Goal: Information Seeking & Learning: Learn about a topic

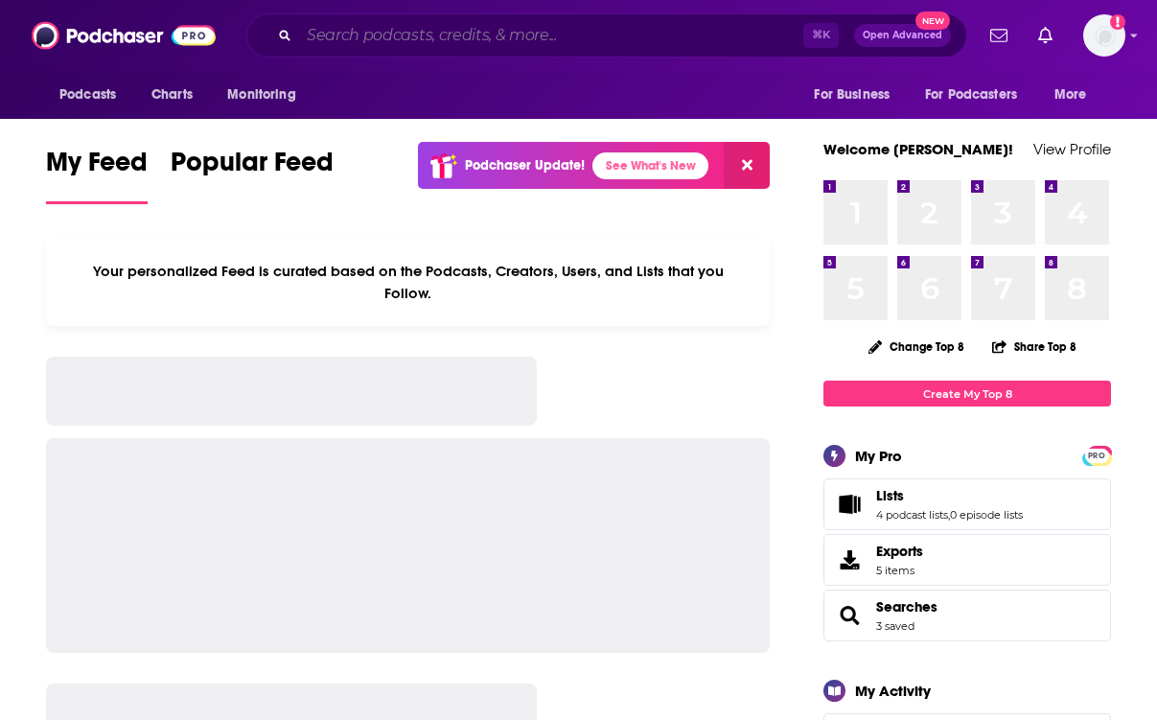
click at [429, 34] on input "Search podcasts, credits, & more..." at bounding box center [551, 35] width 504 height 31
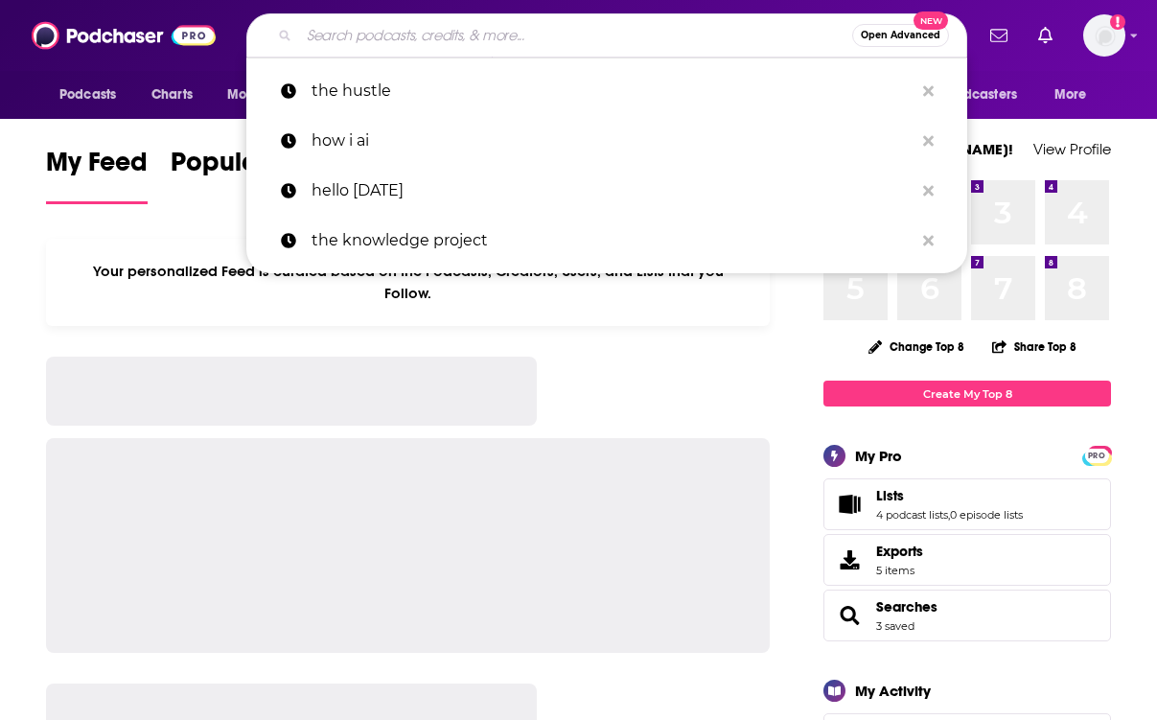
paste input "Retention Ranch"
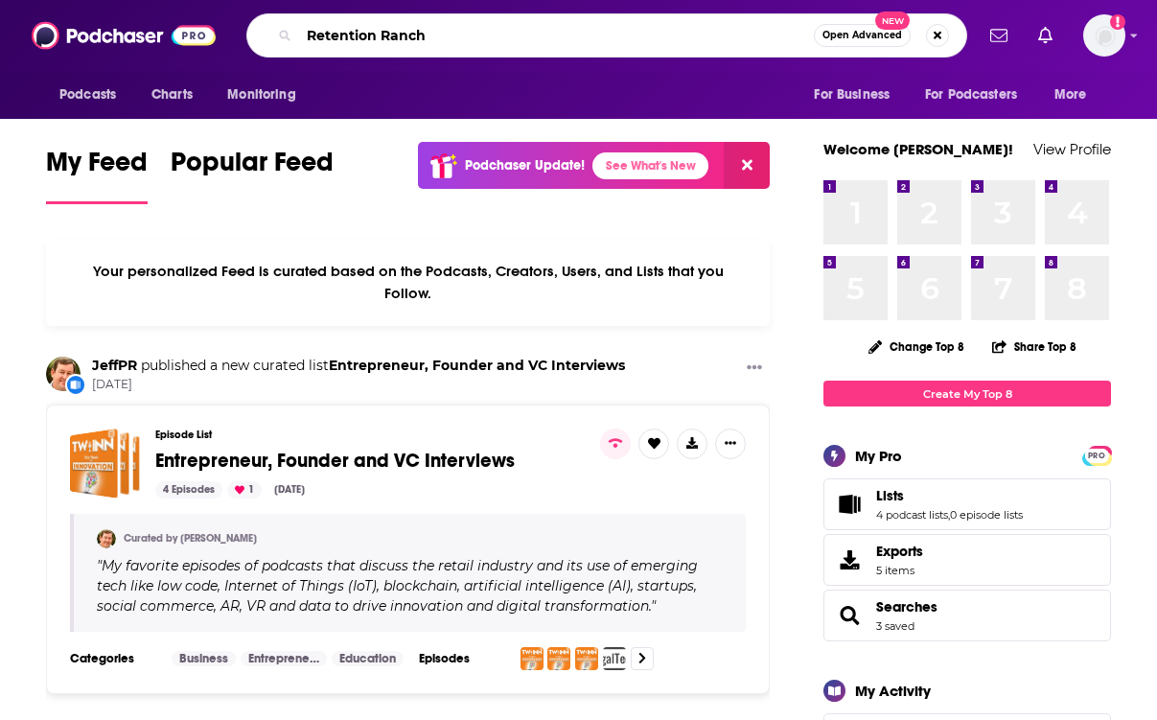
type input "Retention Ranch"
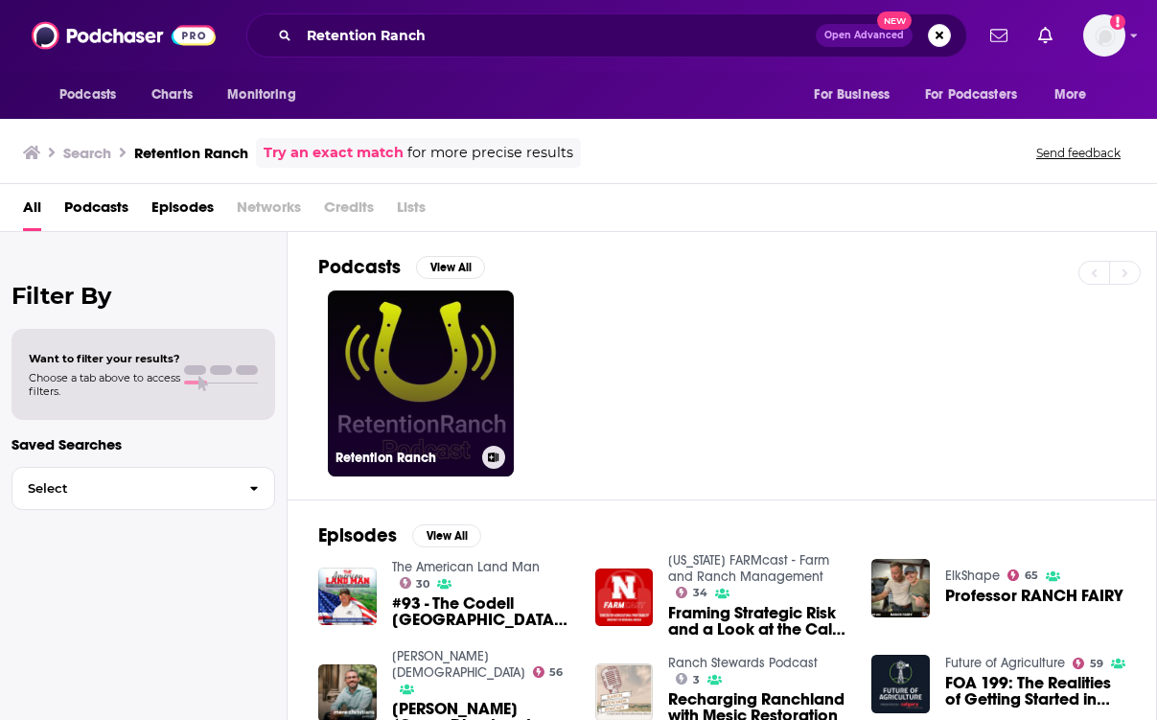
click at [475, 353] on link "Retention Ranch" at bounding box center [421, 383] width 186 height 186
